Goal: Book appointment/travel/reservation

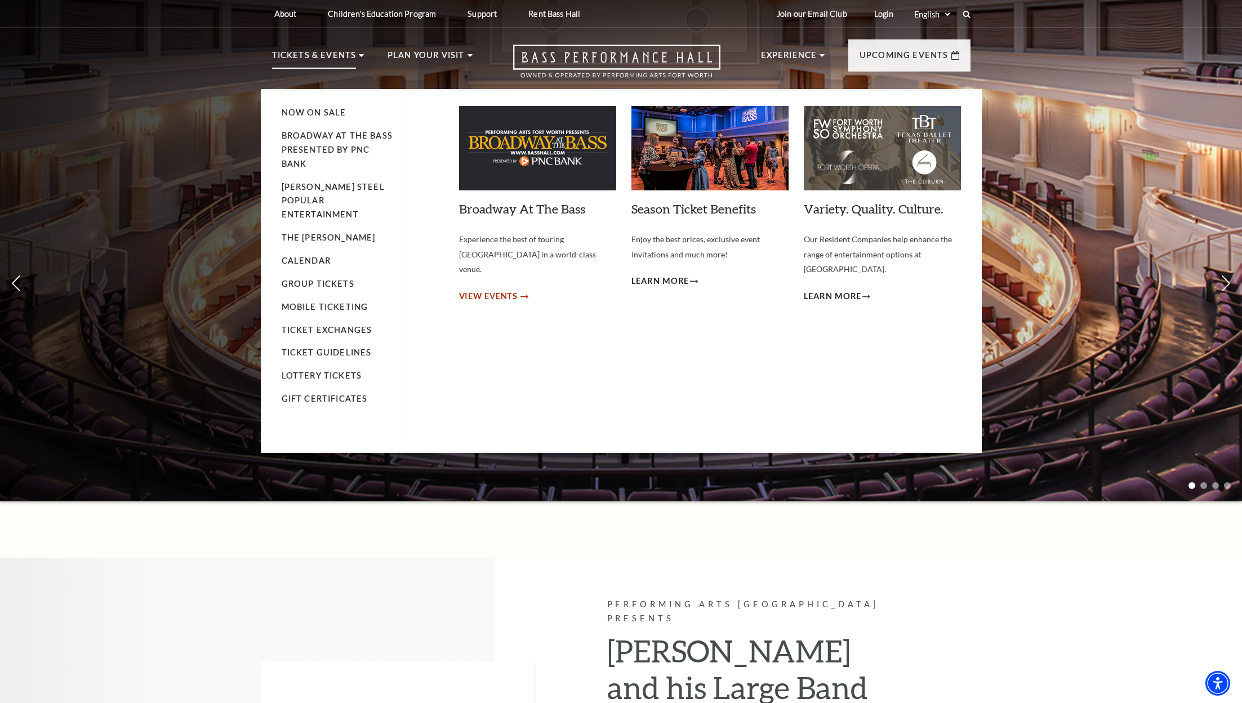
click at [477, 289] on span "View Events" at bounding box center [488, 296] width 59 height 14
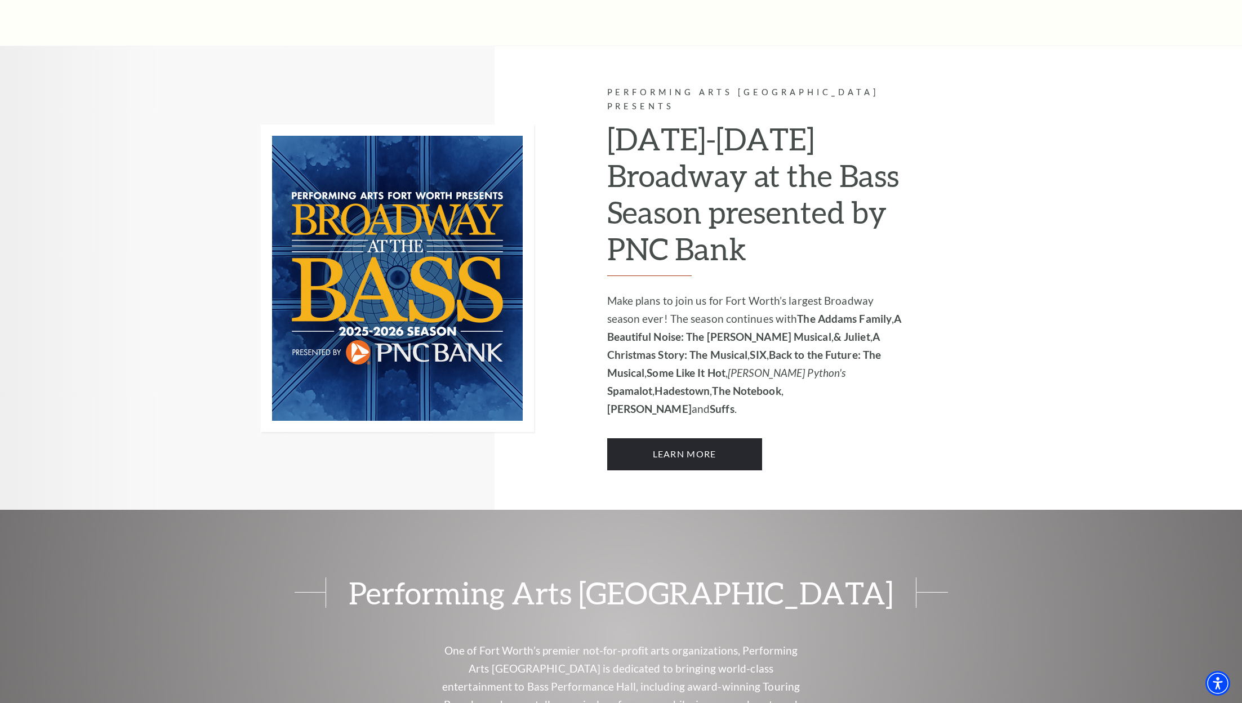
scroll to position [756, 0]
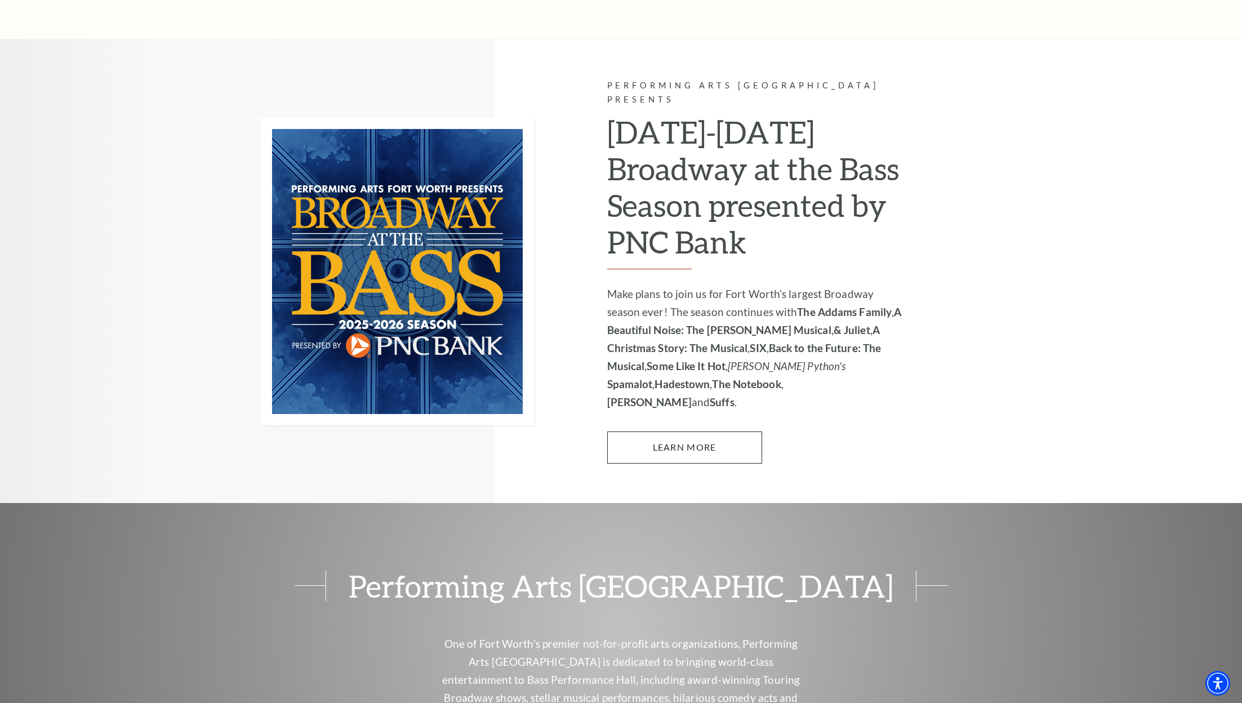
click at [679, 431] on link "Learn More" at bounding box center [684, 447] width 155 height 32
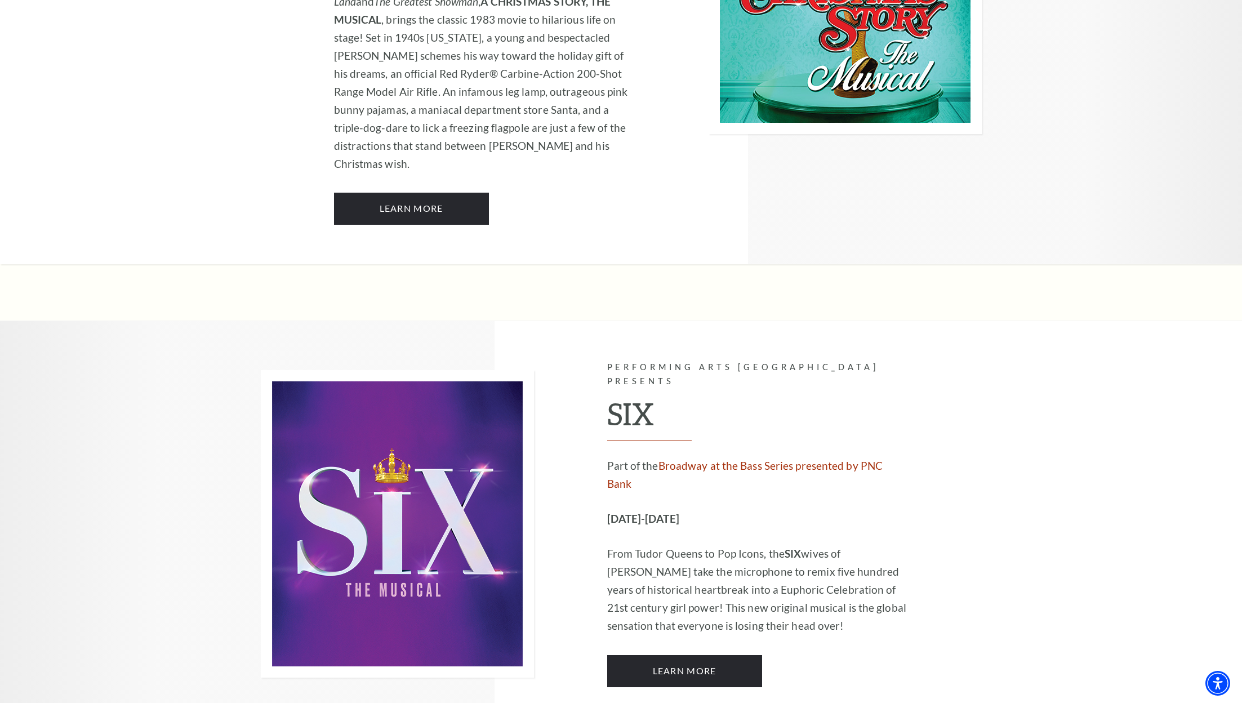
scroll to position [3370, 0]
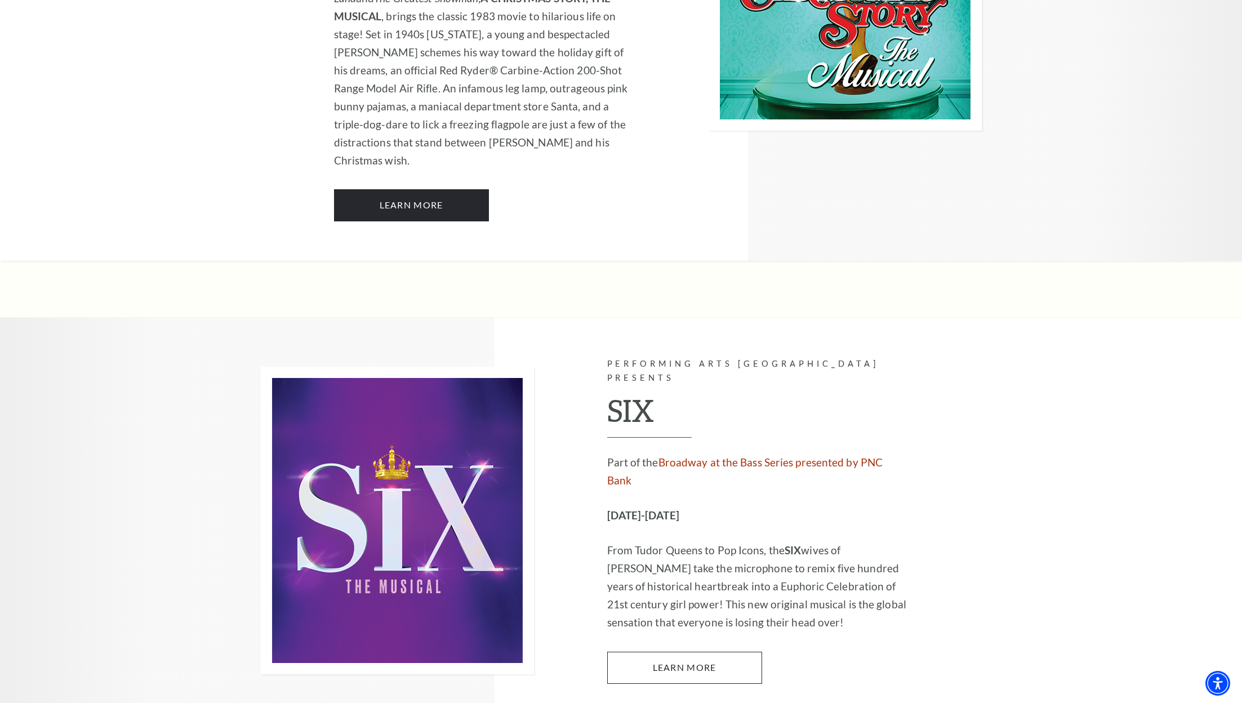
click at [663, 651] on link "Learn More" at bounding box center [684, 667] width 155 height 32
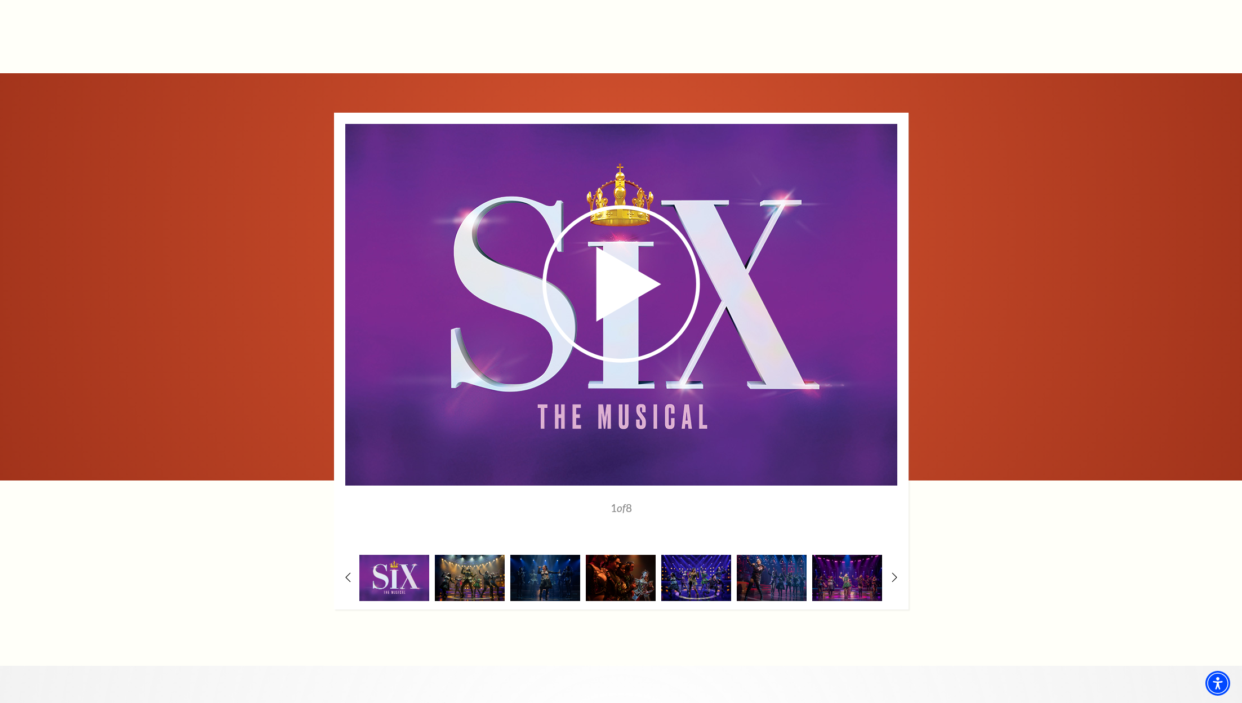
scroll to position [1786, 0]
